Goal: Information Seeking & Learning: Learn about a topic

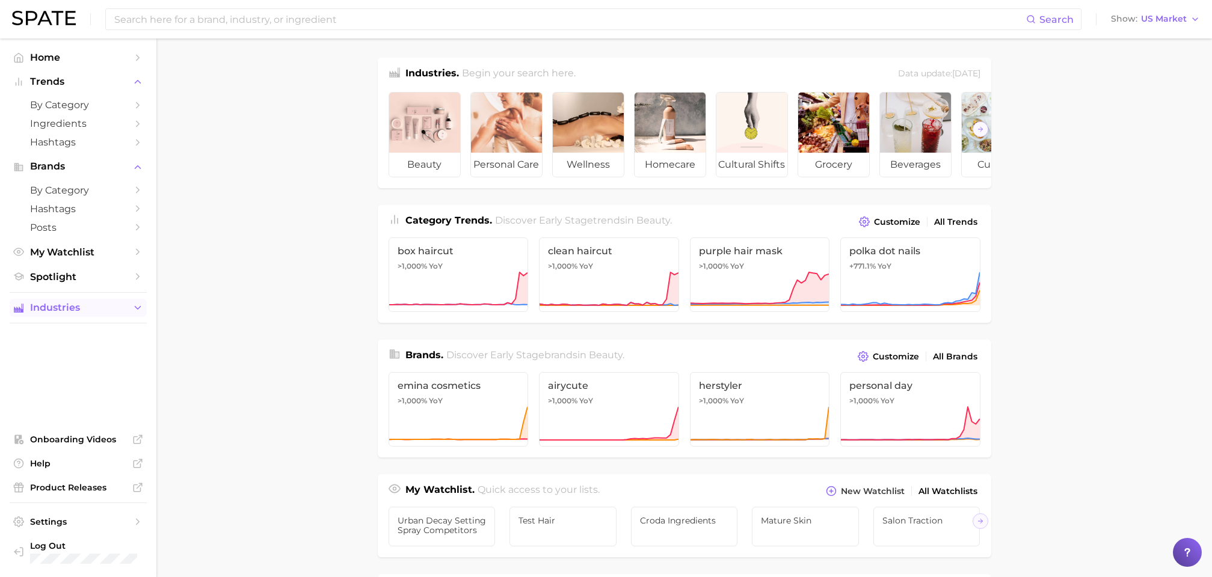
click at [99, 308] on span "Industries" at bounding box center [78, 308] width 96 height 11
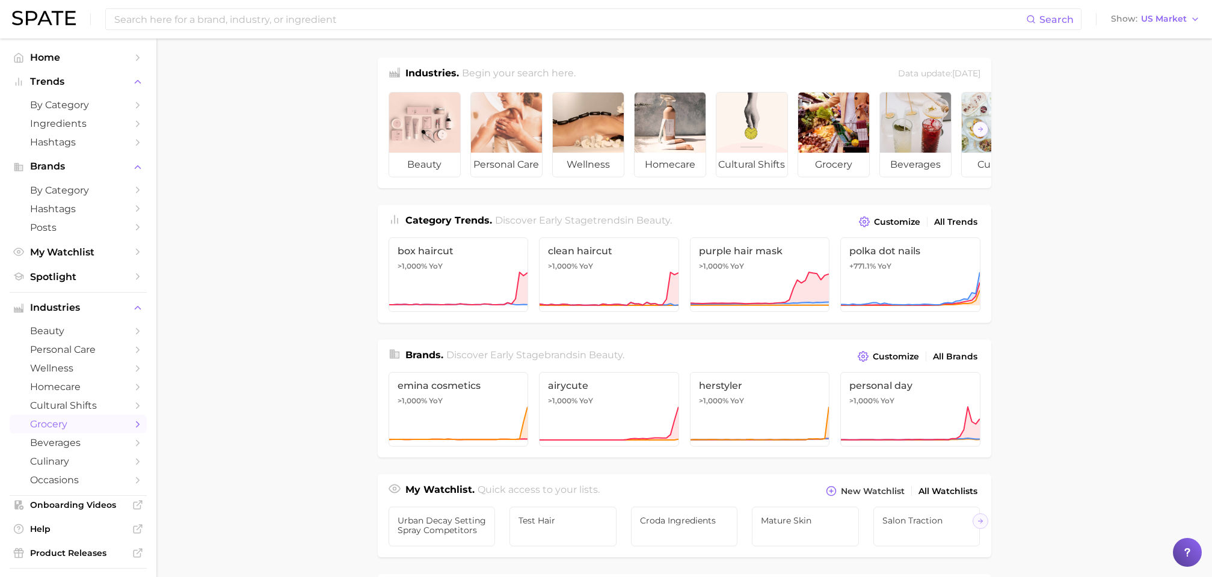
click at [79, 425] on span "grocery" at bounding box center [78, 424] width 96 height 11
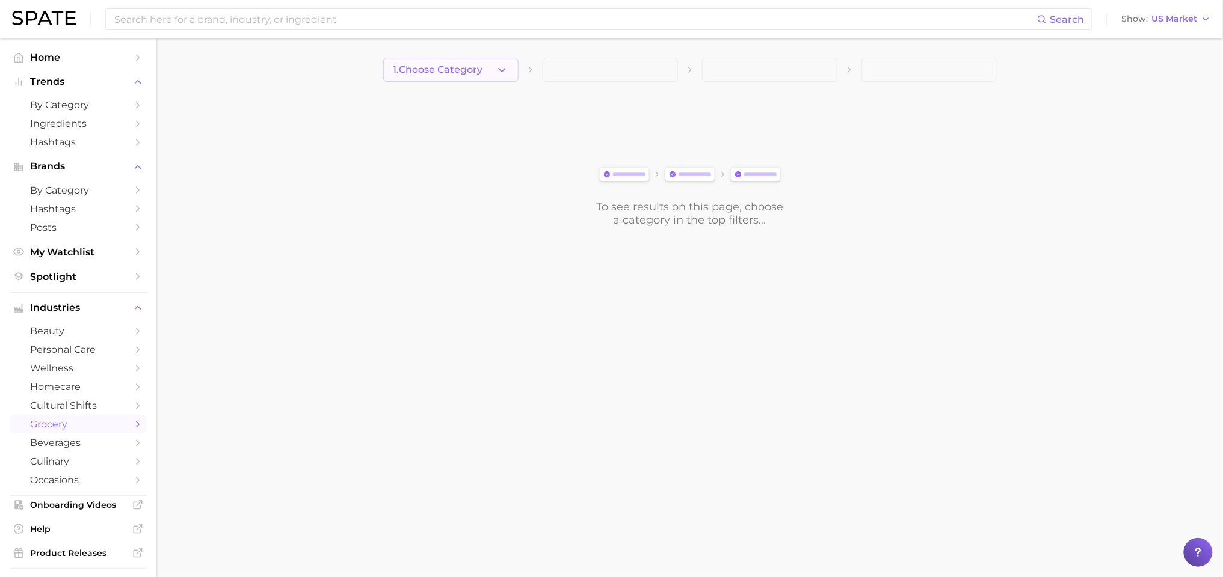
click at [430, 76] on button "1. Choose Category" at bounding box center [450, 70] width 135 height 24
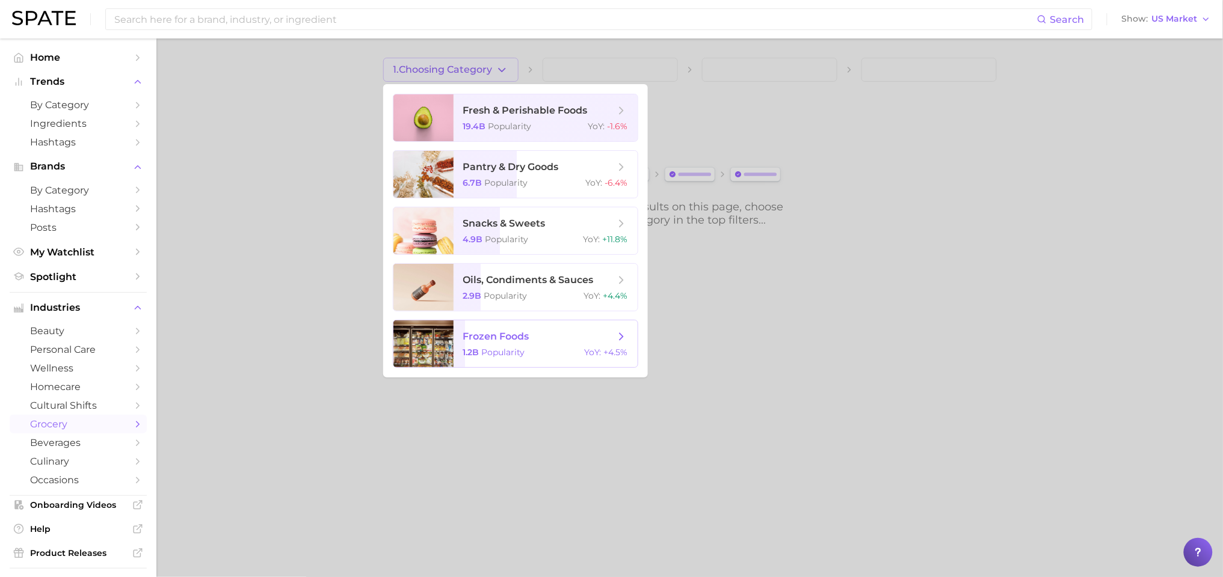
click at [497, 328] on span "frozen foods 1.2b Popularity YoY : +4.5%" at bounding box center [546, 344] width 184 height 47
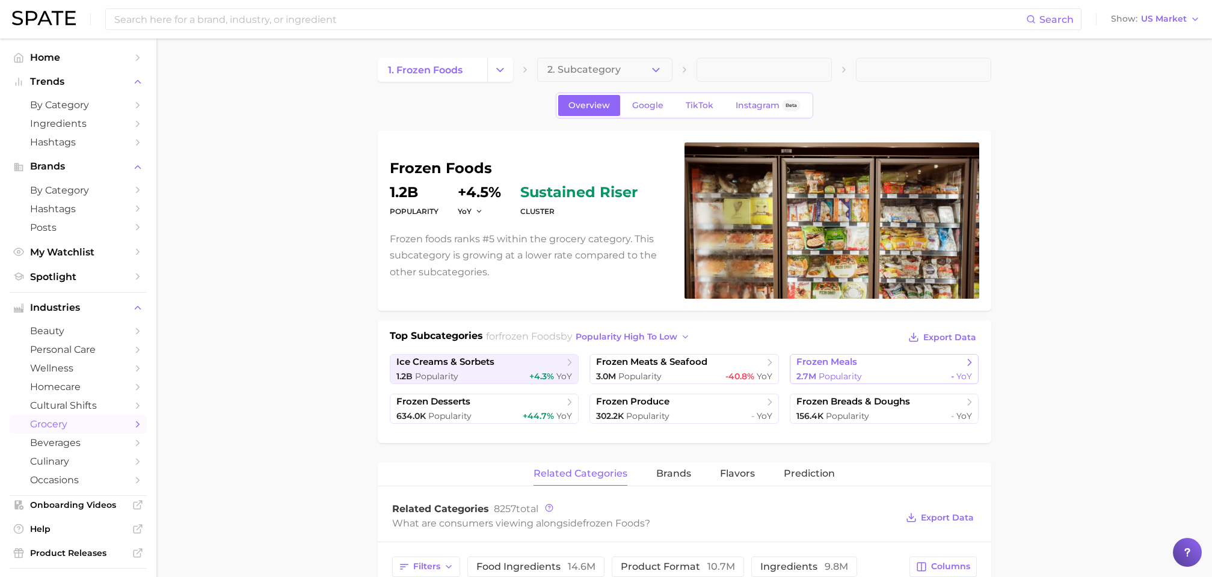
click at [915, 366] on span "frozen meals" at bounding box center [879, 363] width 167 height 12
click at [538, 377] on span "+4.3%" at bounding box center [541, 376] width 25 height 11
click at [482, 411] on div "634.0k Popularity +44.7% YoY" at bounding box center [484, 416] width 176 height 11
click at [671, 372] on div "3.0m Popularity -40.8% YoY" at bounding box center [684, 376] width 176 height 11
